Goal: Transaction & Acquisition: Purchase product/service

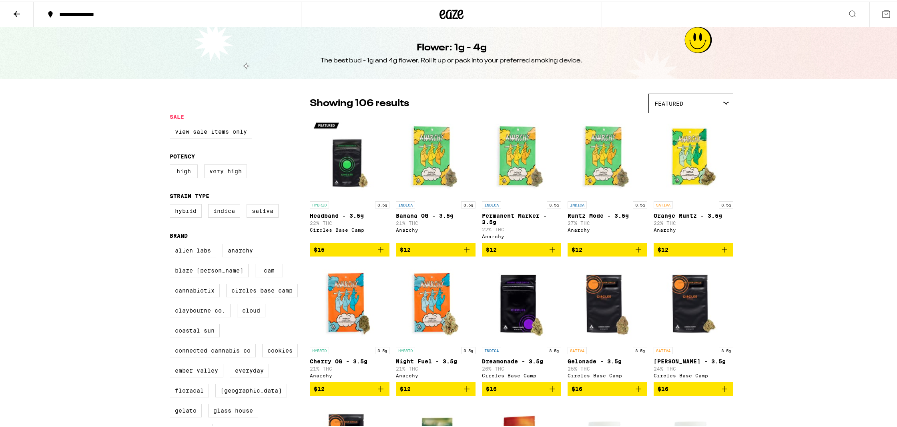
click at [440, 10] on icon at bounding box center [452, 13] width 24 height 14
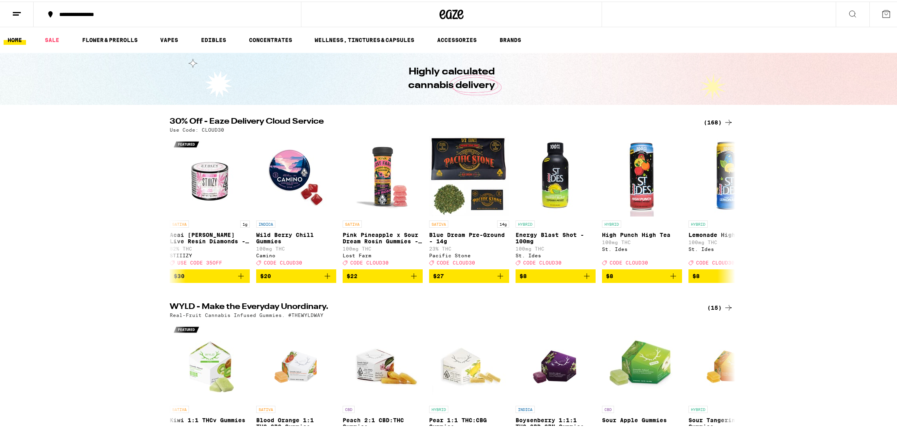
click at [53, 36] on link "SALE" at bounding box center [52, 39] width 22 height 10
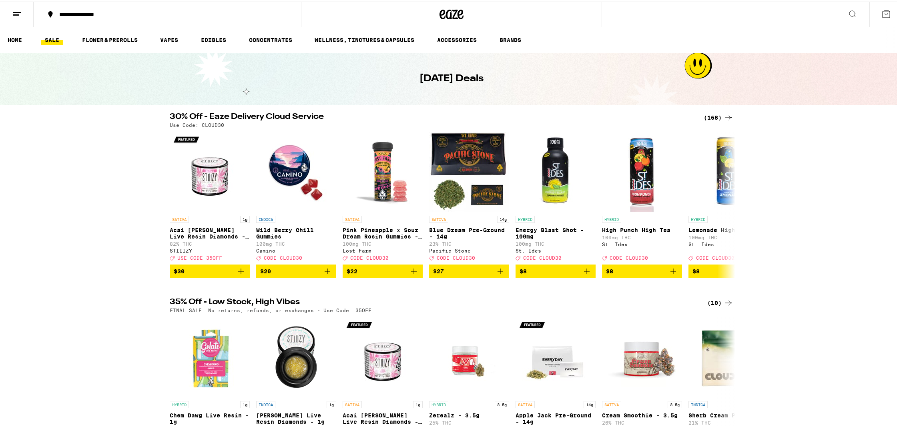
click at [70, 129] on div "30% Off - Eaze Delivery Cloud Service (168) Use Code: CLOUD30 SATIVA 1g Acai [P…" at bounding box center [451, 193] width 903 height 165
click at [80, 260] on div "30% Off - Eaze Delivery Cloud Service (168) Use Code: CLOUD30 SATIVA 1g Acai [P…" at bounding box center [451, 193] width 903 height 165
click at [121, 40] on link "FLOWER & PREROLLS" at bounding box center [110, 39] width 64 height 10
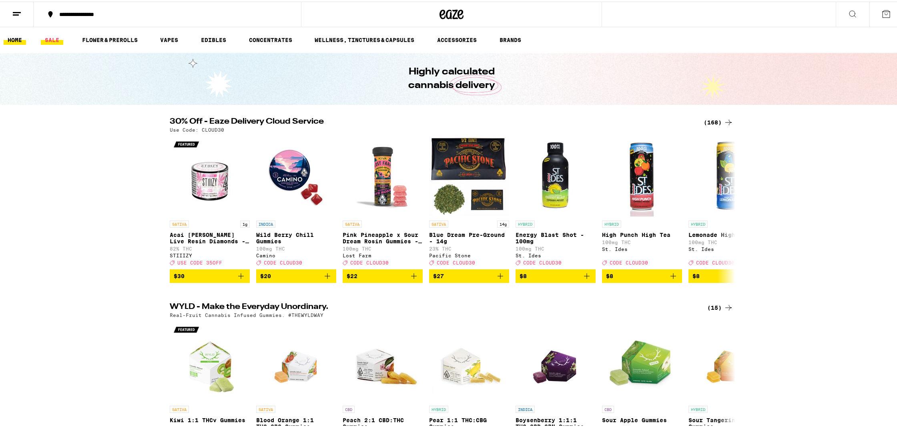
click at [54, 35] on link "SALE" at bounding box center [52, 39] width 22 height 10
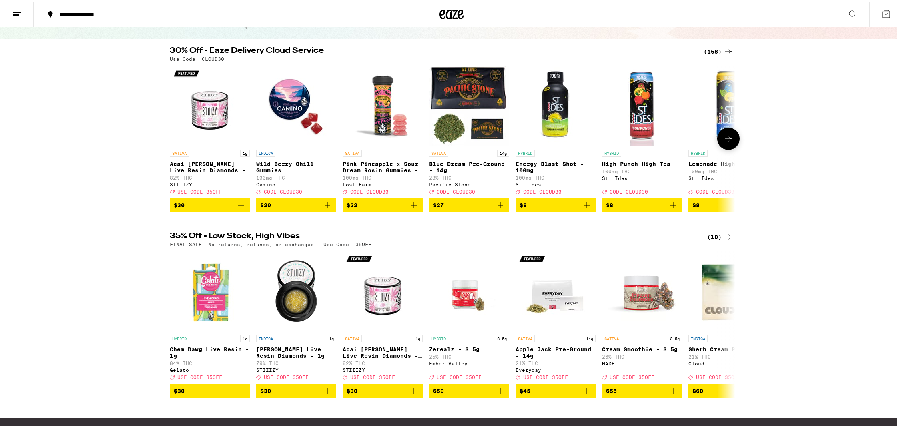
scroll to position [80, 0]
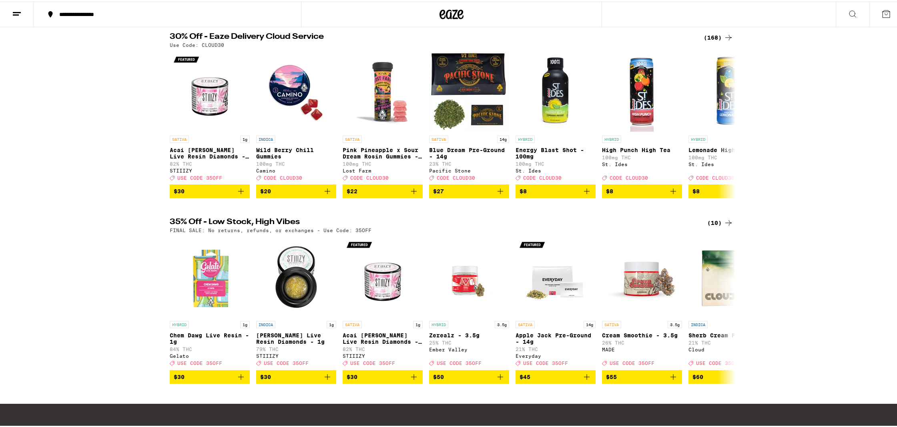
click at [718, 225] on div "(10)" at bounding box center [720, 222] width 26 height 10
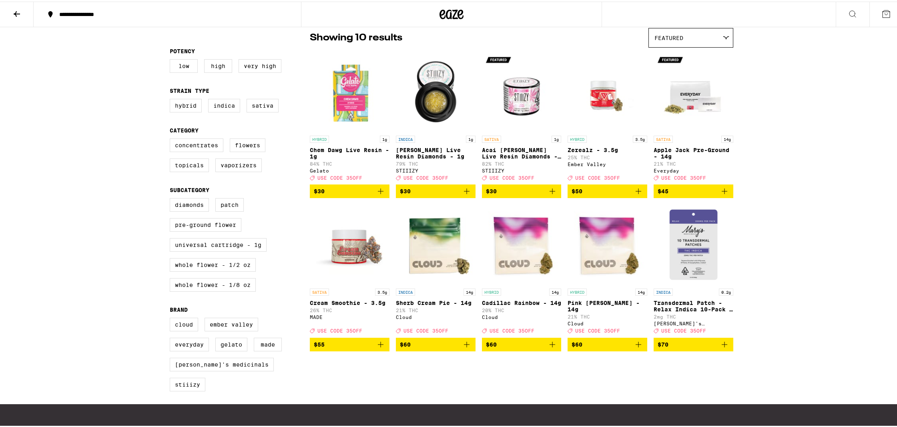
scroll to position [80, 0]
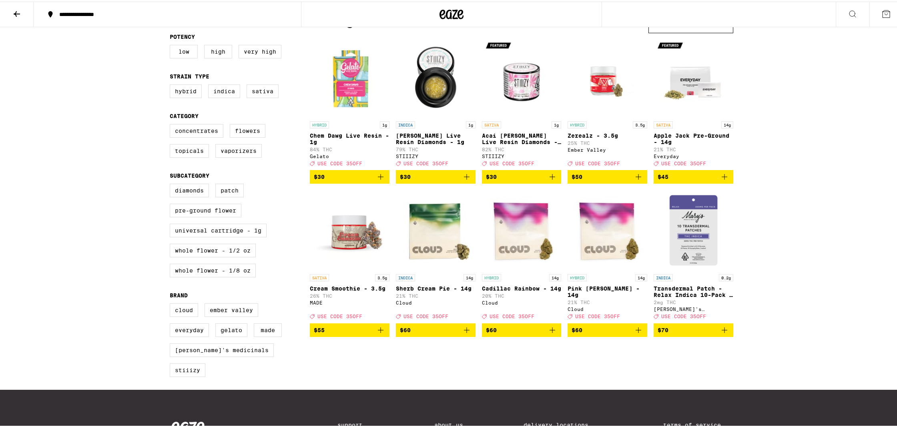
click at [693, 245] on img "Open page for Transdermal Patch - Relax Indica 10-Pack - 200mg from Mary's Medi…" at bounding box center [694, 229] width 80 height 80
click at [678, 248] on img "Open page for Transdermal Patch - Relax Indica 10-Pack - 200mg from Mary's Medi…" at bounding box center [694, 229] width 80 height 80
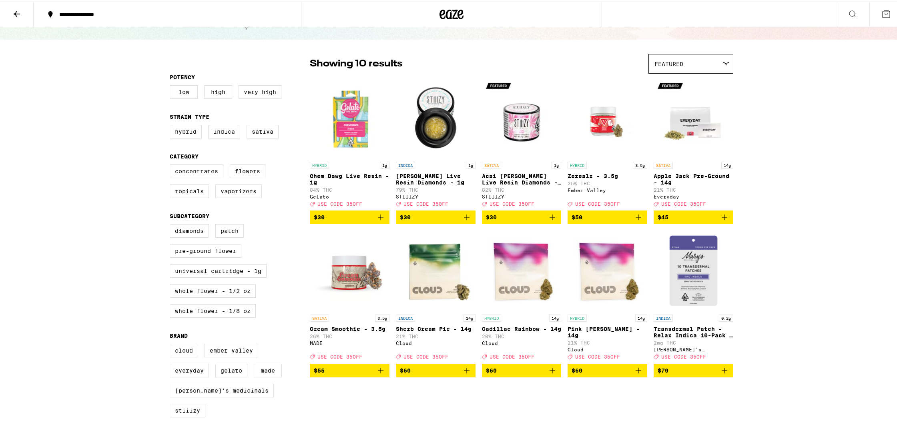
scroll to position [40, 0]
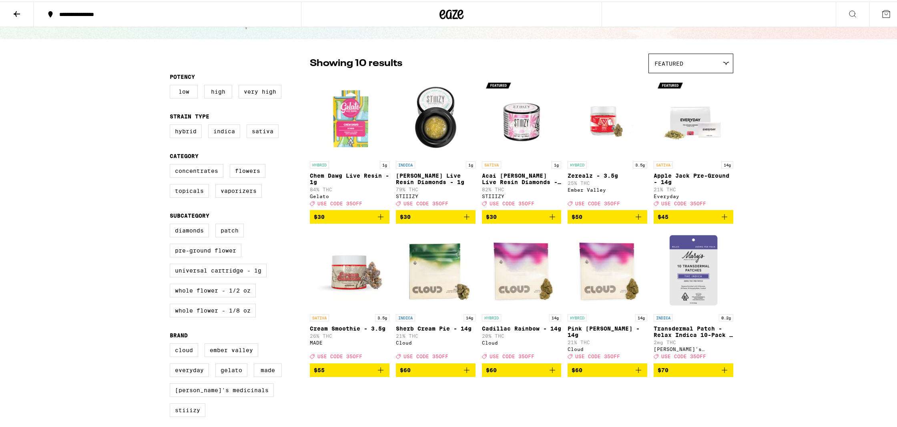
click at [521, 374] on span "$60" at bounding box center [522, 369] width 72 height 10
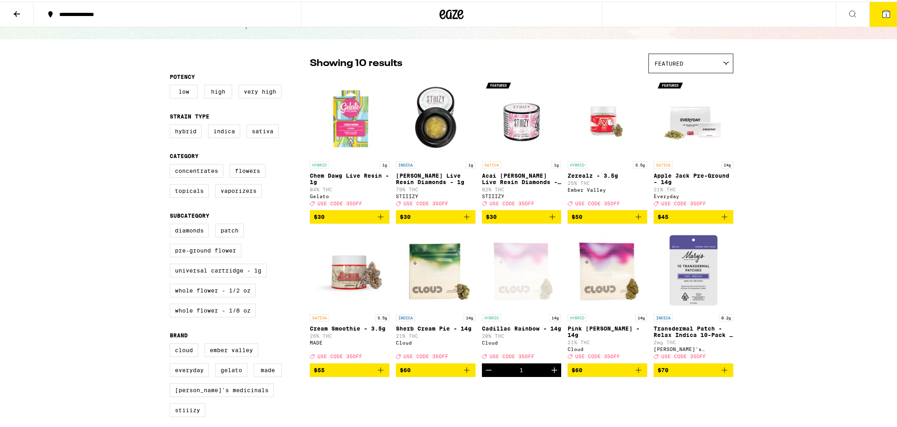
click at [582, 374] on span "$60" at bounding box center [608, 369] width 72 height 10
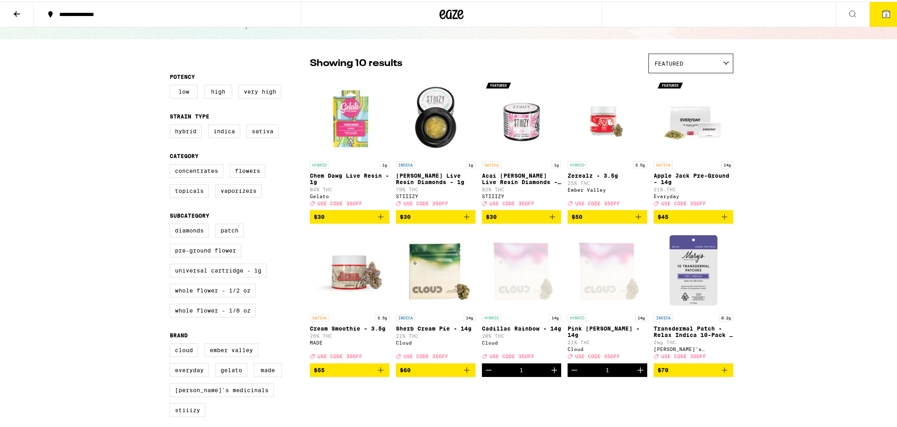
click at [568, 376] on button "Decrement" at bounding box center [575, 369] width 14 height 14
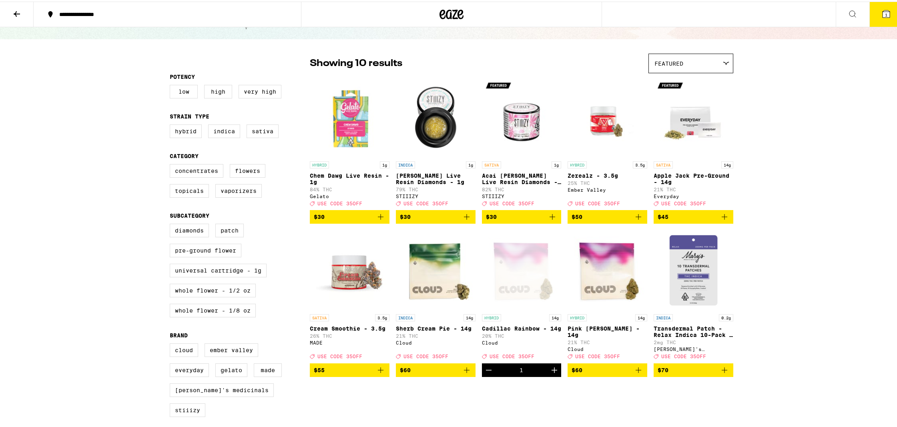
click at [448, 374] on span "$60" at bounding box center [436, 369] width 72 height 10
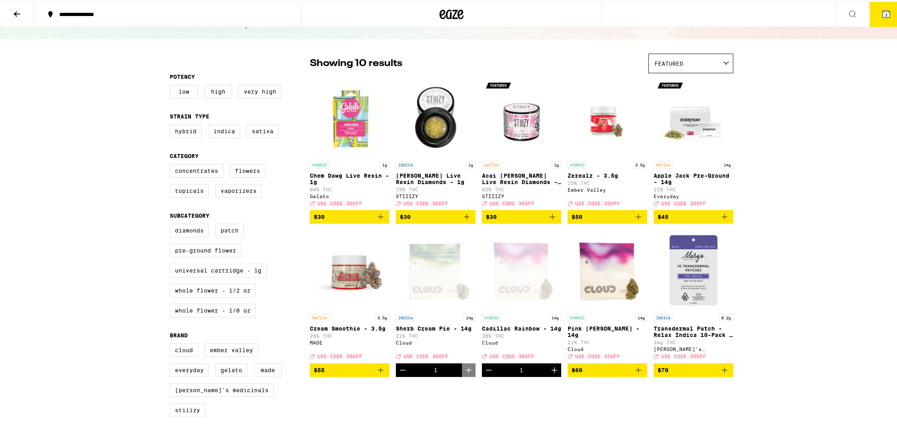
click at [883, 15] on icon at bounding box center [886, 12] width 7 height 7
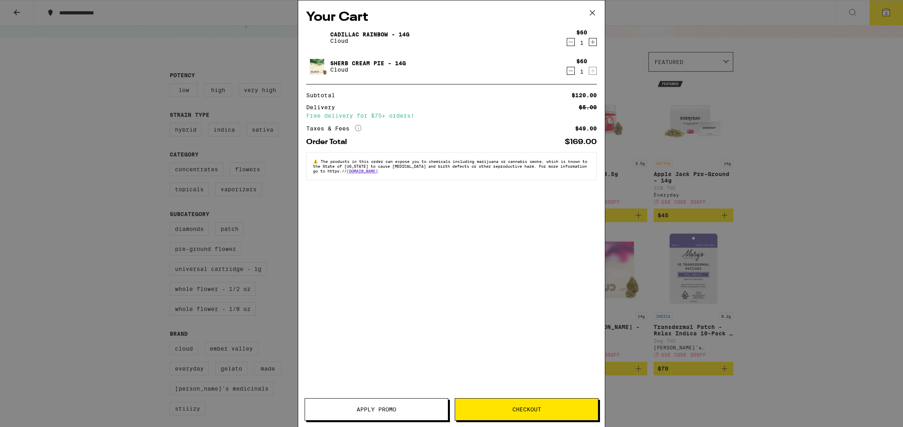
click at [362, 415] on button "Apply Promo" at bounding box center [377, 409] width 144 height 22
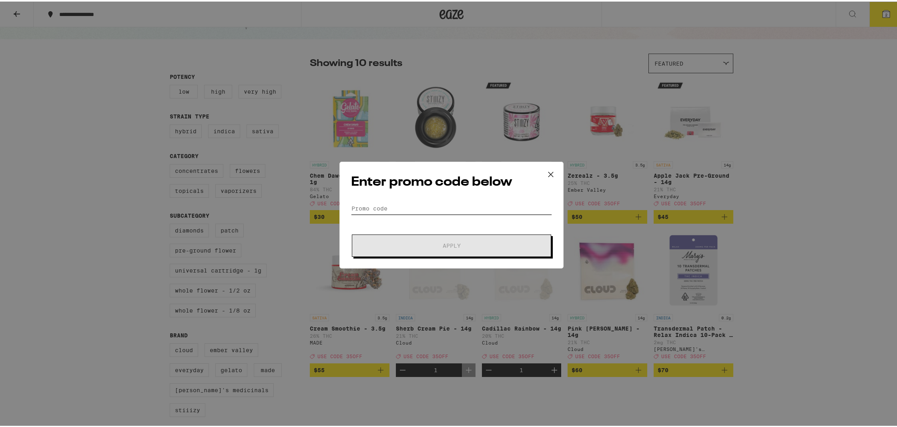
click at [388, 210] on input "Promo Code" at bounding box center [451, 207] width 201 height 12
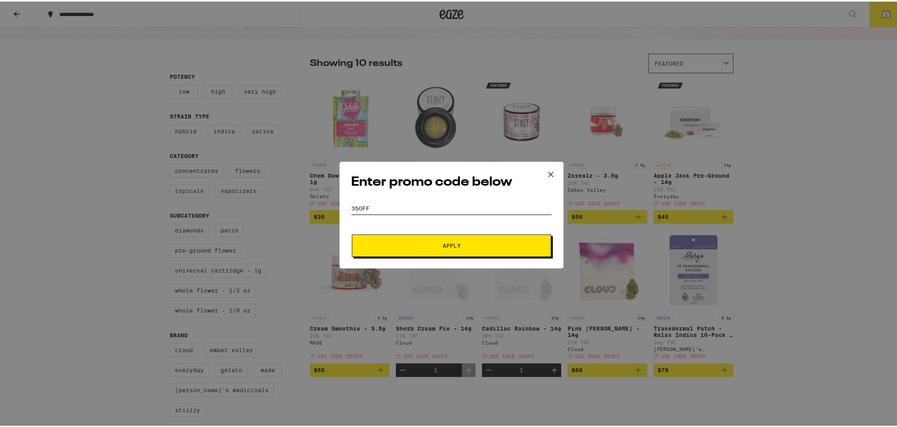
type input "35OFF"
drag, startPoint x: 464, startPoint y: 244, endPoint x: 485, endPoint y: 243, distance: 20.8
click at [466, 244] on span "Apply" at bounding box center [452, 244] width 144 height 6
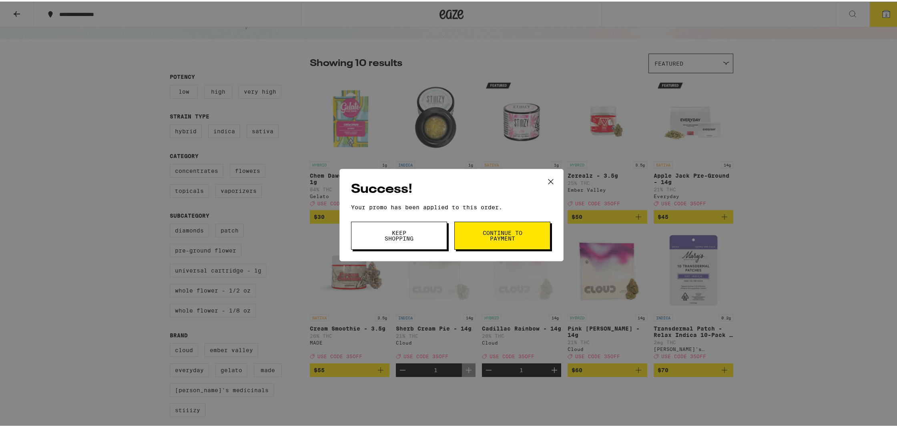
click at [475, 227] on button "Continue to payment" at bounding box center [502, 234] width 96 height 28
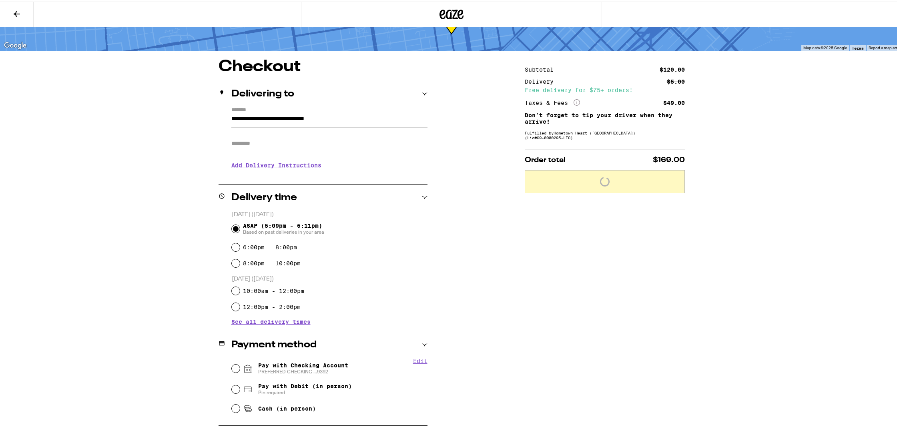
scroll to position [40, 0]
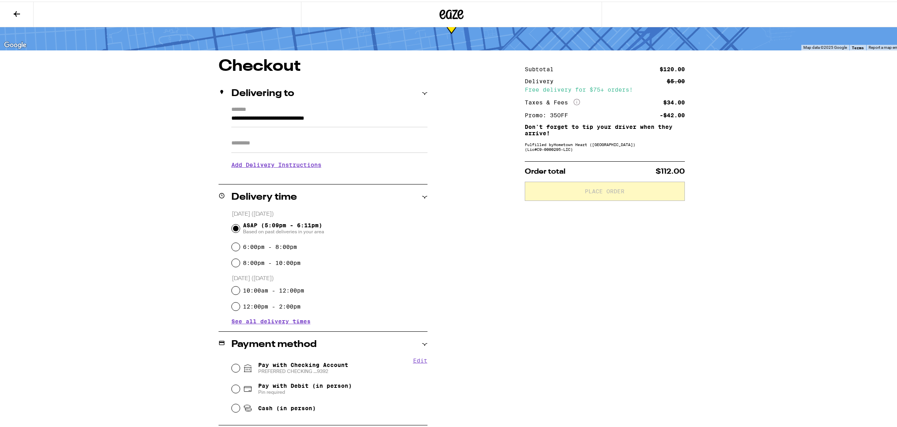
click at [286, 366] on span "Pay with Checking Account PREFERRED CHECKING ...9392" at bounding box center [303, 366] width 90 height 13
click at [240, 366] on input "Pay with Checking Account PREFERRED CHECKING ...9392" at bounding box center [236, 367] width 8 height 8
radio input "true"
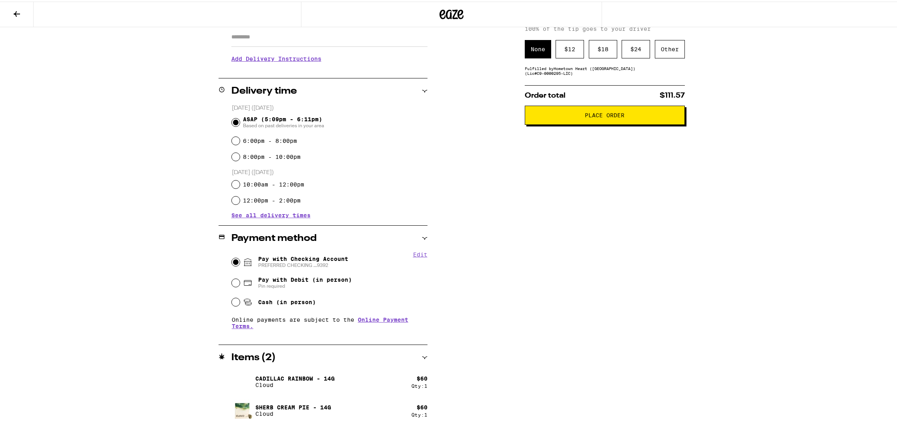
scroll to position [0, 0]
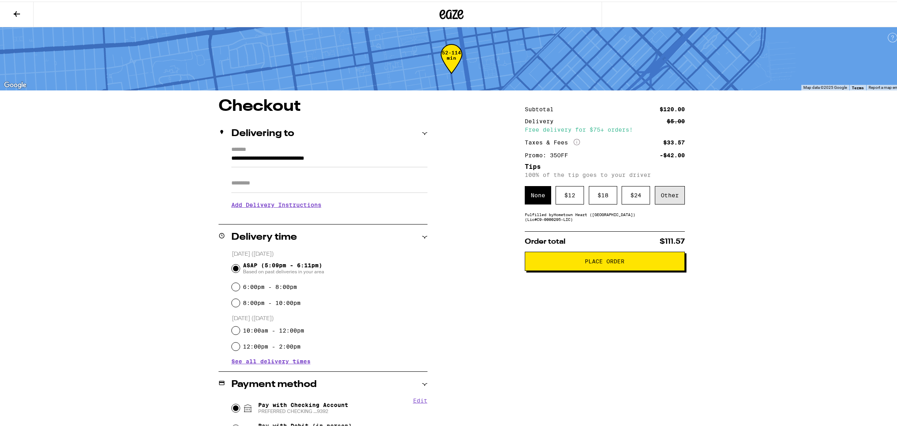
click at [659, 195] on div "Other" at bounding box center [670, 194] width 30 height 18
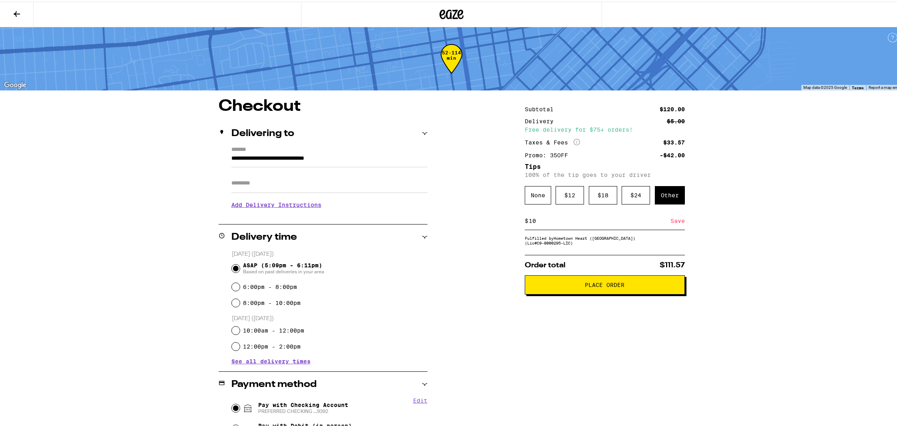
type input "10"
click at [675, 221] on div "Save" at bounding box center [678, 220] width 14 height 18
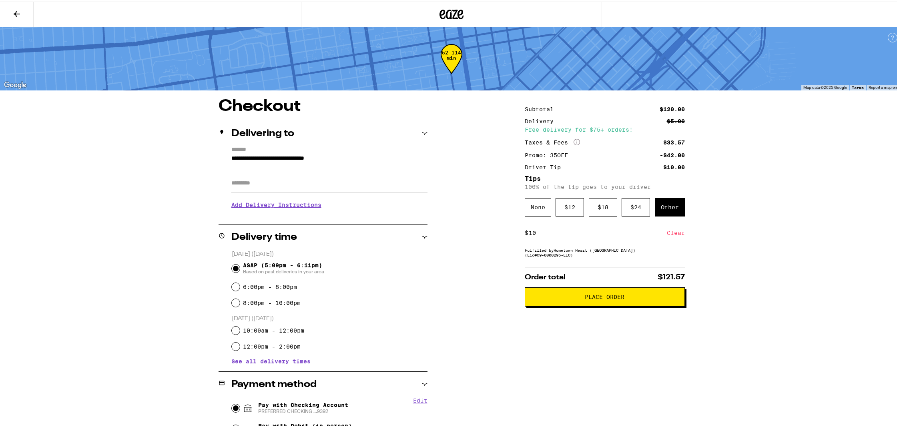
click at [753, 252] on div "**********" at bounding box center [451, 286] width 903 height 573
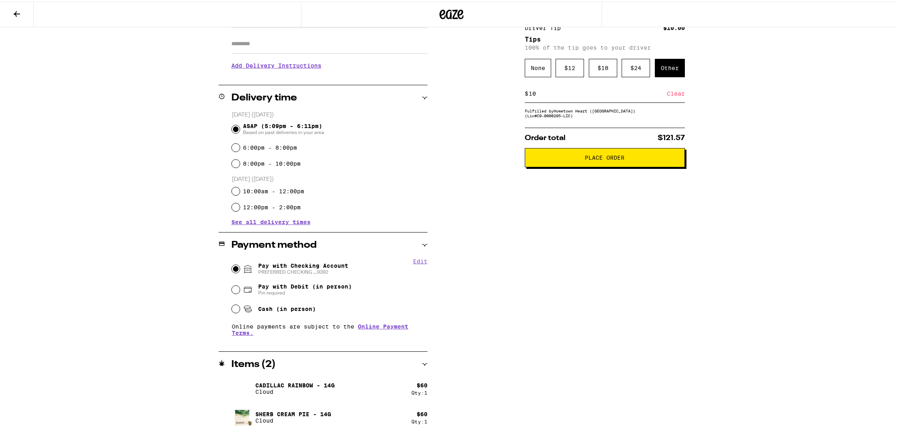
scroll to position [146, 0]
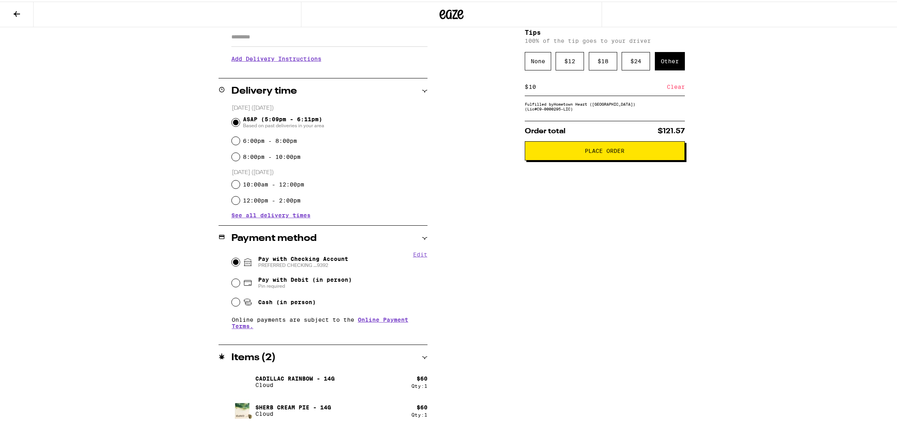
click at [572, 152] on span "Place Order" at bounding box center [605, 150] width 147 height 6
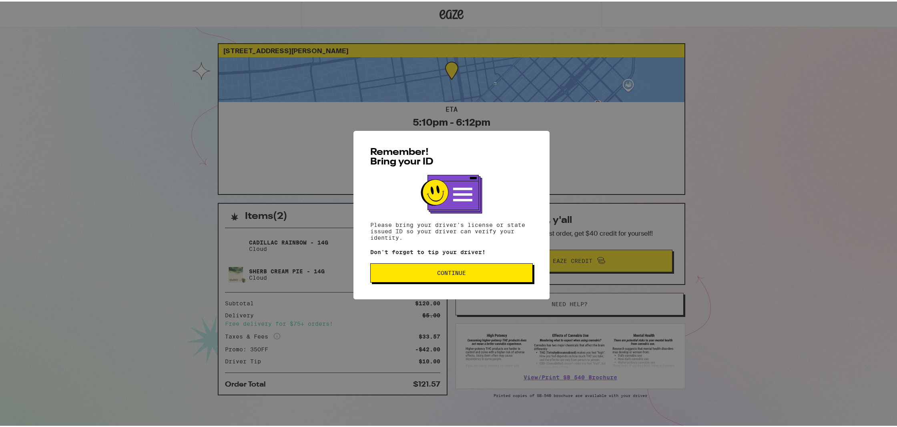
click at [495, 274] on span "Continue" at bounding box center [451, 272] width 149 height 6
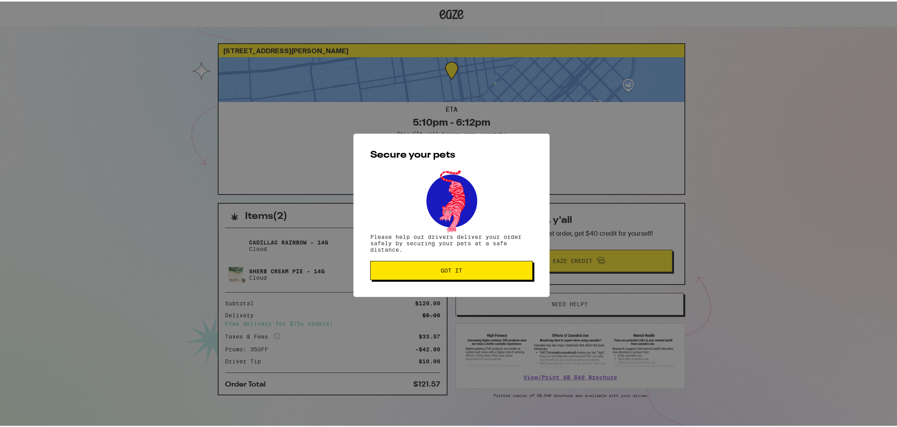
click at [498, 267] on button "Got it" at bounding box center [451, 268] width 163 height 19
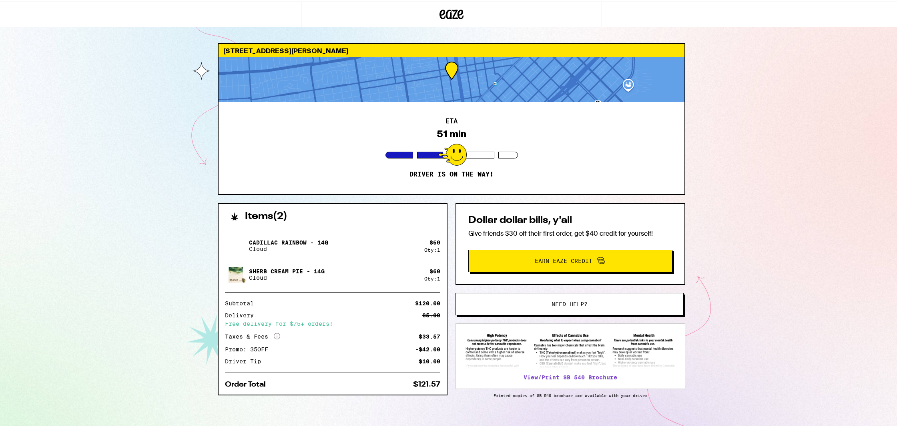
click at [827, 139] on div "[STREET_ADDRESS][PERSON_NAME] ETA 51 min Driver is on the way! Items ( 2 ) Cadi…" at bounding box center [451, 218] width 903 height 436
click at [76, 138] on div "[STREET_ADDRESS][PERSON_NAME] ETA 22 min Driver is on the way! Items ( 2 ) Cadi…" at bounding box center [451, 218] width 903 height 436
